Goal: Information Seeking & Learning: Find specific fact

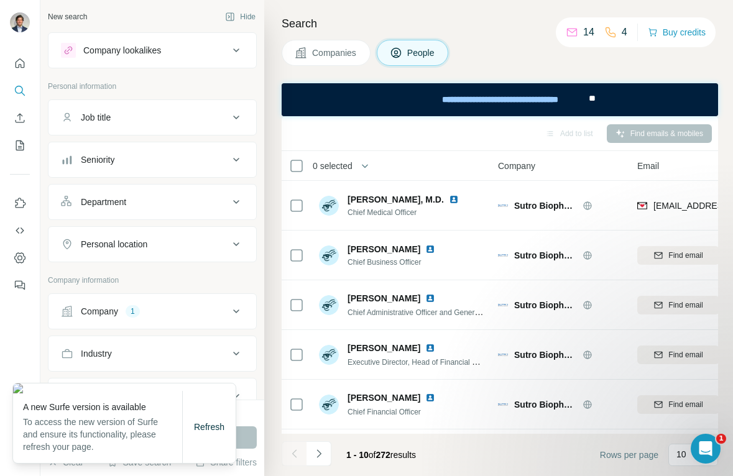
click at [271, 177] on div "Search Companies People Add to list Find emails & mobiles 0 selected People Com…" at bounding box center [498, 238] width 469 height 476
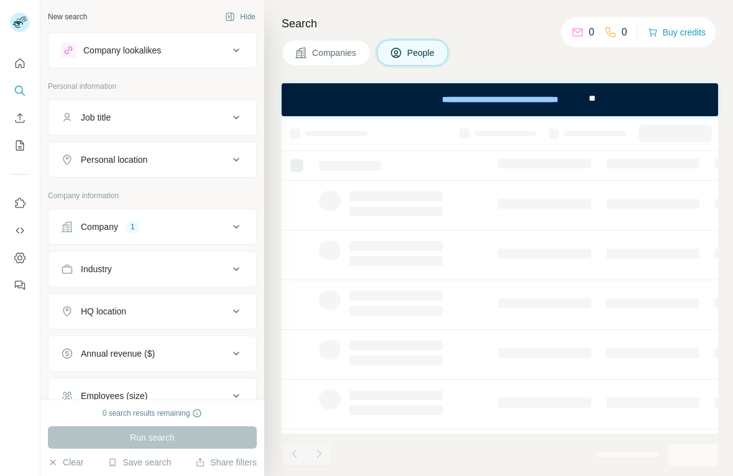
click at [474, 16] on h4 "Search" at bounding box center [500, 23] width 437 height 17
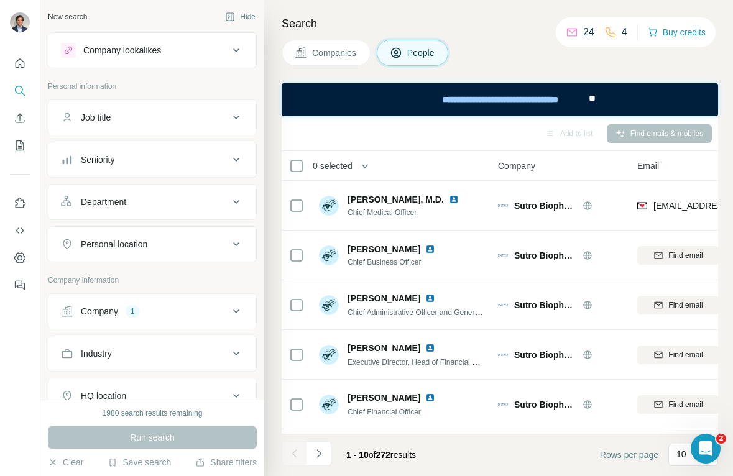
click at [488, 26] on h4 "Search" at bounding box center [500, 23] width 437 height 17
